Goal: Check status: Check status

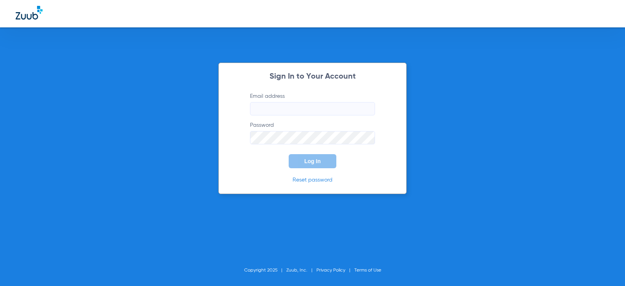
click at [296, 110] on input "Email address" at bounding box center [312, 108] width 125 height 13
type input "[EMAIL_ADDRESS][DOMAIN_NAME]"
click at [321, 156] on button "Log In" at bounding box center [313, 161] width 48 height 14
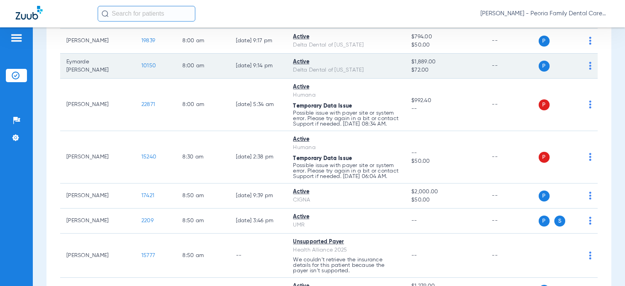
scroll to position [234, 0]
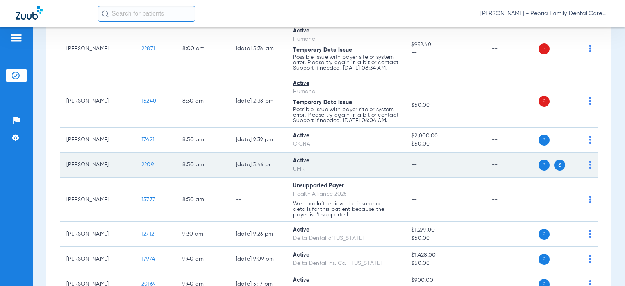
click at [554, 170] on span "S" at bounding box center [559, 164] width 11 height 11
click at [141, 167] on span "2209" at bounding box center [147, 164] width 12 height 5
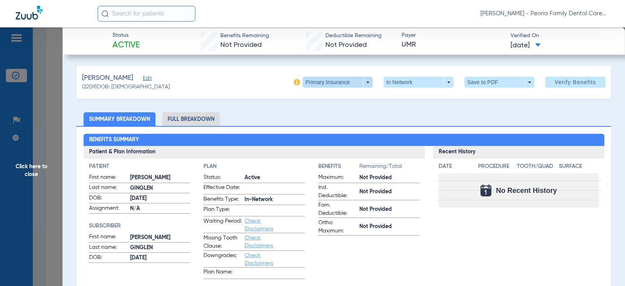
click at [339, 82] on span at bounding box center [338, 82] width 19 height 19
click at [338, 112] on span "Secondary Insurance" at bounding box center [330, 113] width 52 height 5
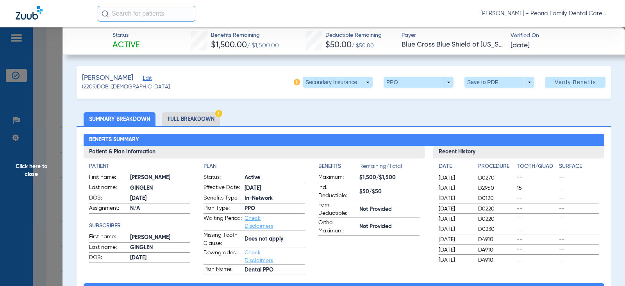
click at [39, 169] on span "Click here to close" at bounding box center [31, 170] width 63 height 286
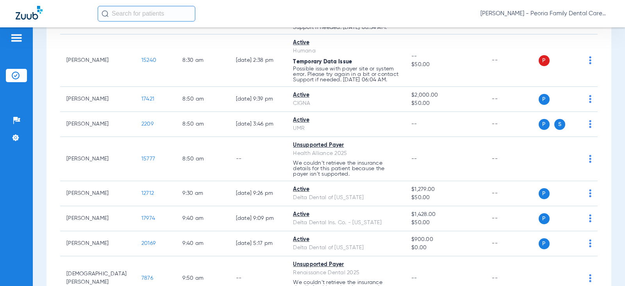
scroll to position [117, 0]
